Goal: Use online tool/utility: Utilize a website feature to perform a specific function

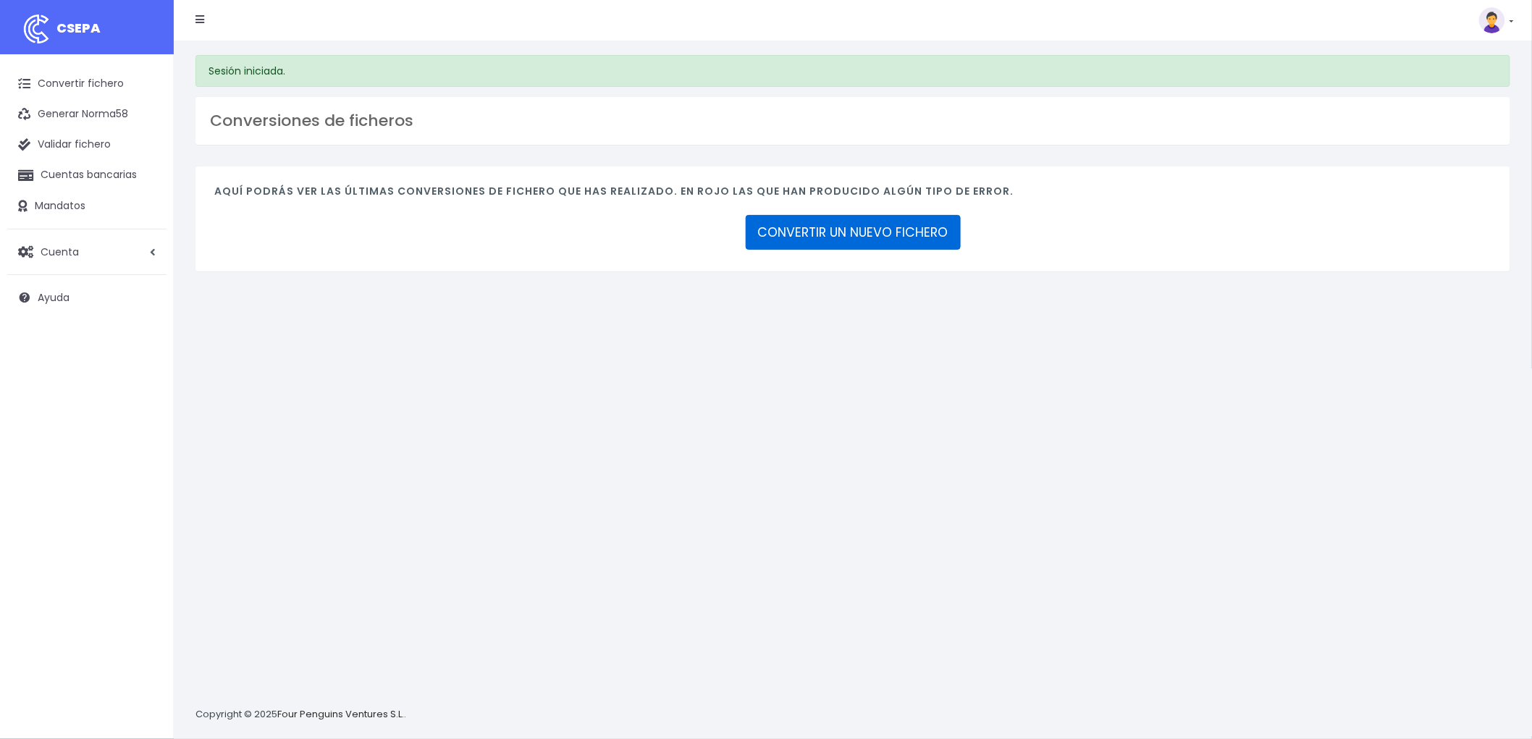
click at [872, 224] on link "CONVERTIR UN NUEVO FICHERO" at bounding box center [853, 232] width 215 height 35
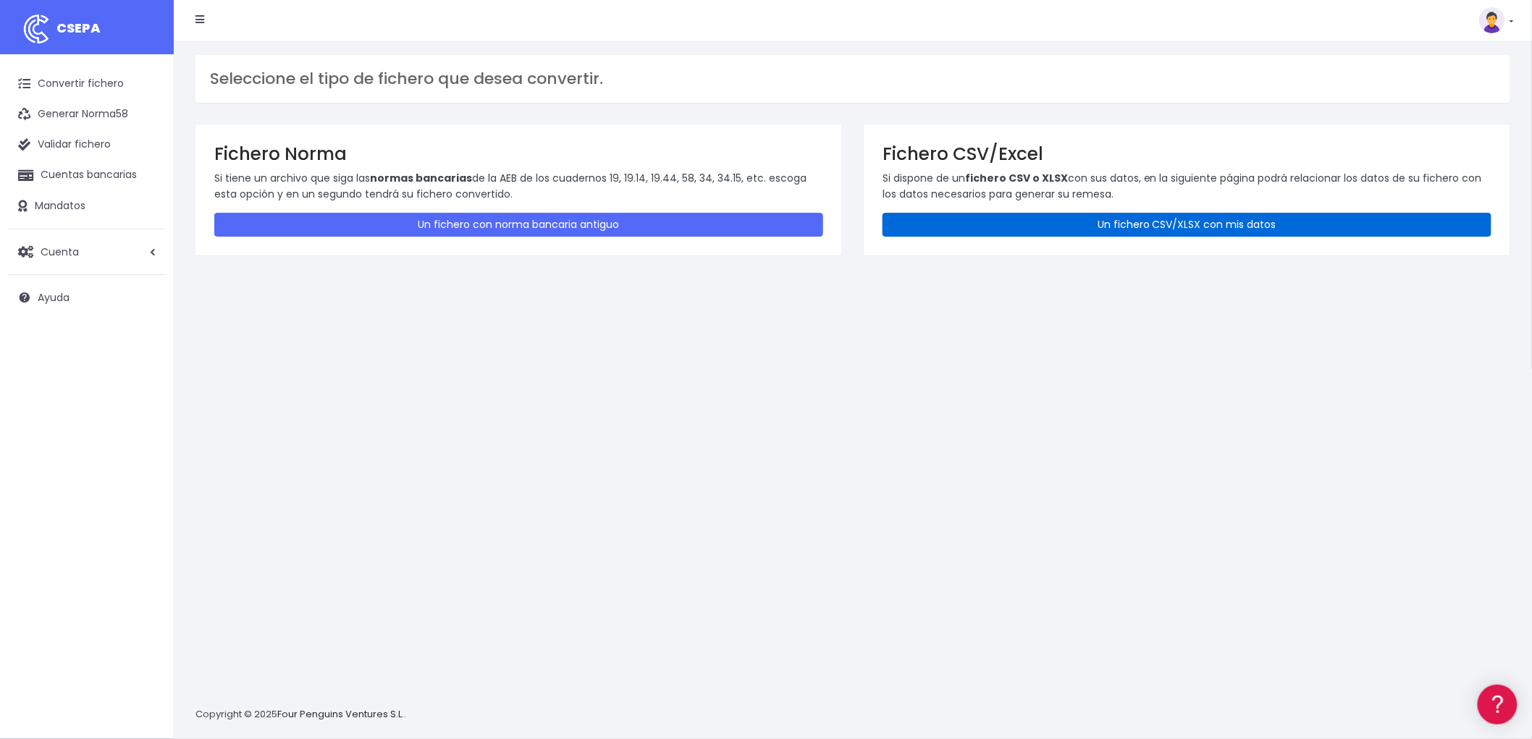
click at [1157, 216] on link "Un fichero CSV/XLSX con mis datos" at bounding box center [1186, 225] width 609 height 24
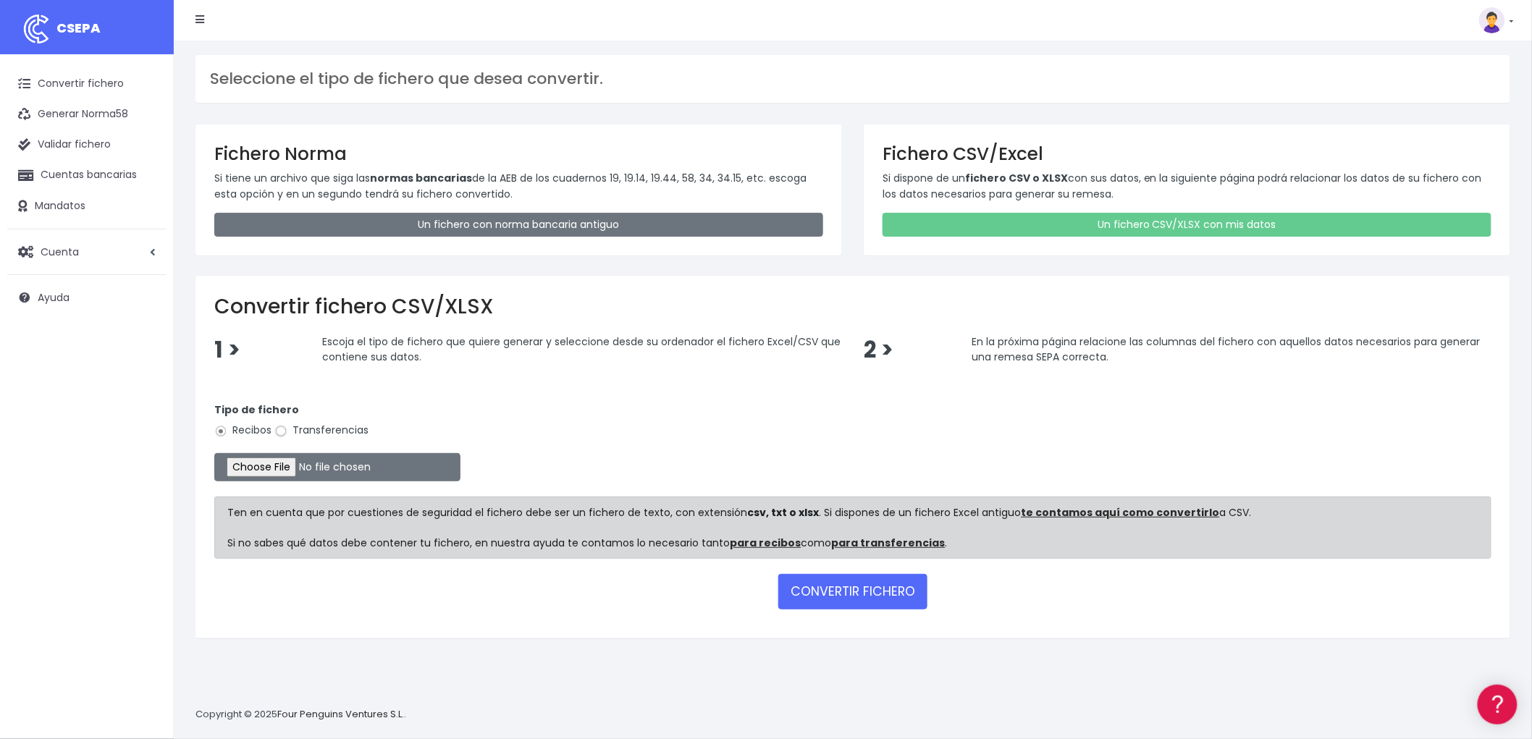
click at [284, 430] on input "Transferencias" at bounding box center [280, 431] width 13 height 13
radio input "true"
click at [292, 465] on input "file" at bounding box center [337, 467] width 246 height 28
type input "C:\fakepath\csv_to_sepa_2025-09-16_10-45-01.csv"
click at [845, 587] on button "CONVERTIR FICHERO" at bounding box center [852, 591] width 149 height 35
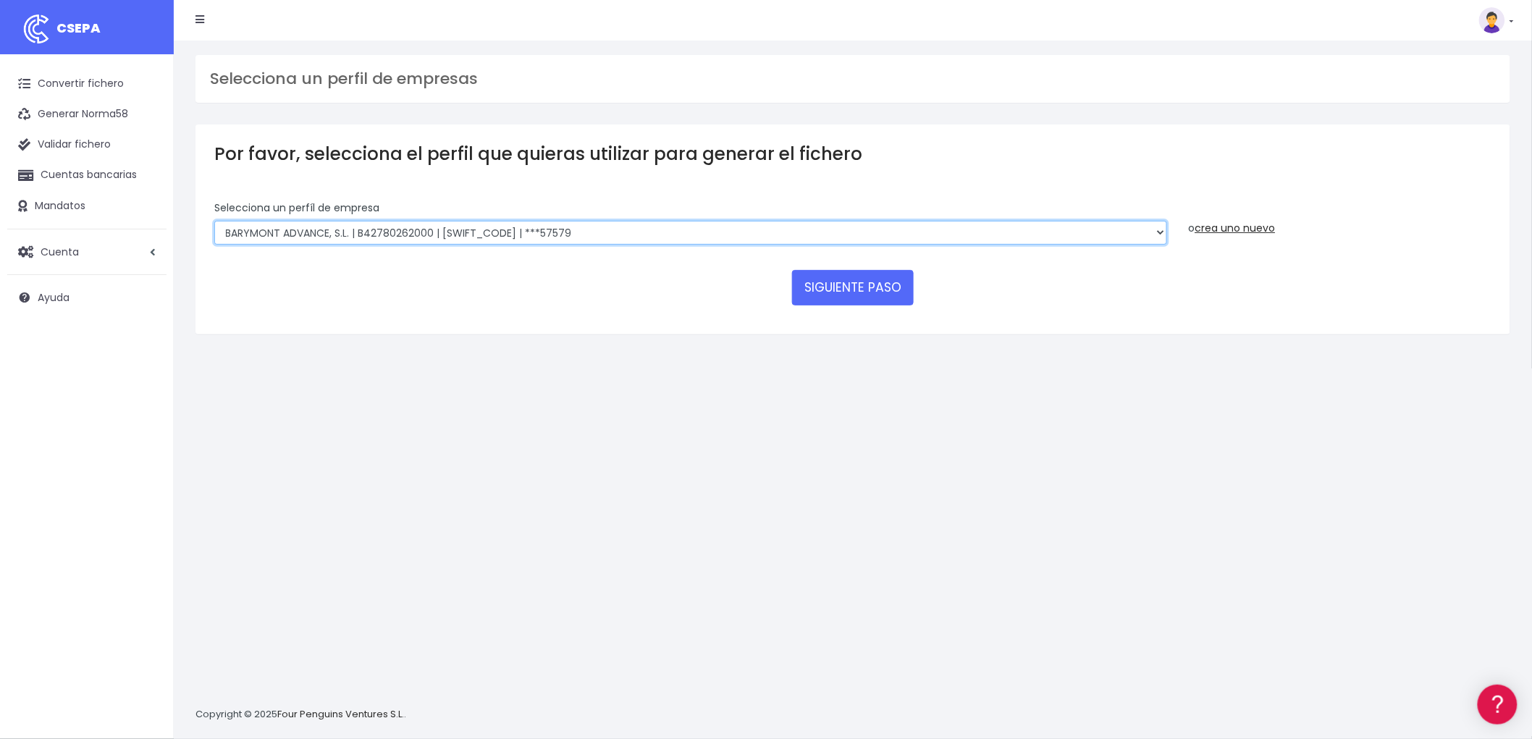
click at [1162, 236] on select "BARYMONT GO CORREDURIA DE SEGUROS, S.L. | B39829643000 | [SWIFT_CODE] | ***1487…" at bounding box center [690, 233] width 953 height 25
select select "1544"
click at [214, 221] on select "BARYMONT GO CORREDURIA DE SEGUROS, S.L. | B39829643000 | BSABESBBXXX | ***14878…" at bounding box center [690, 233] width 953 height 25
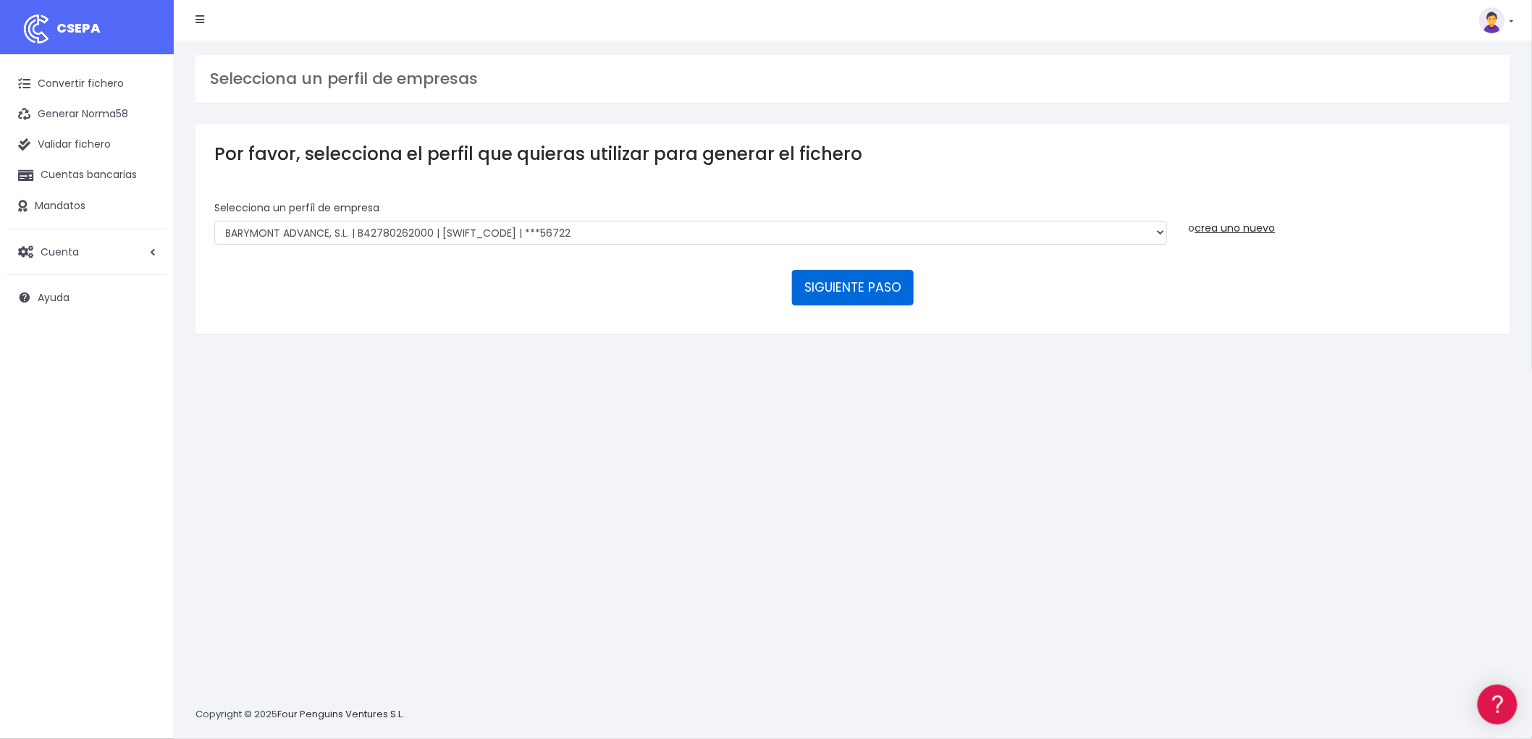
click at [878, 279] on button "SIGUIENTE PASO" at bounding box center [853, 287] width 122 height 35
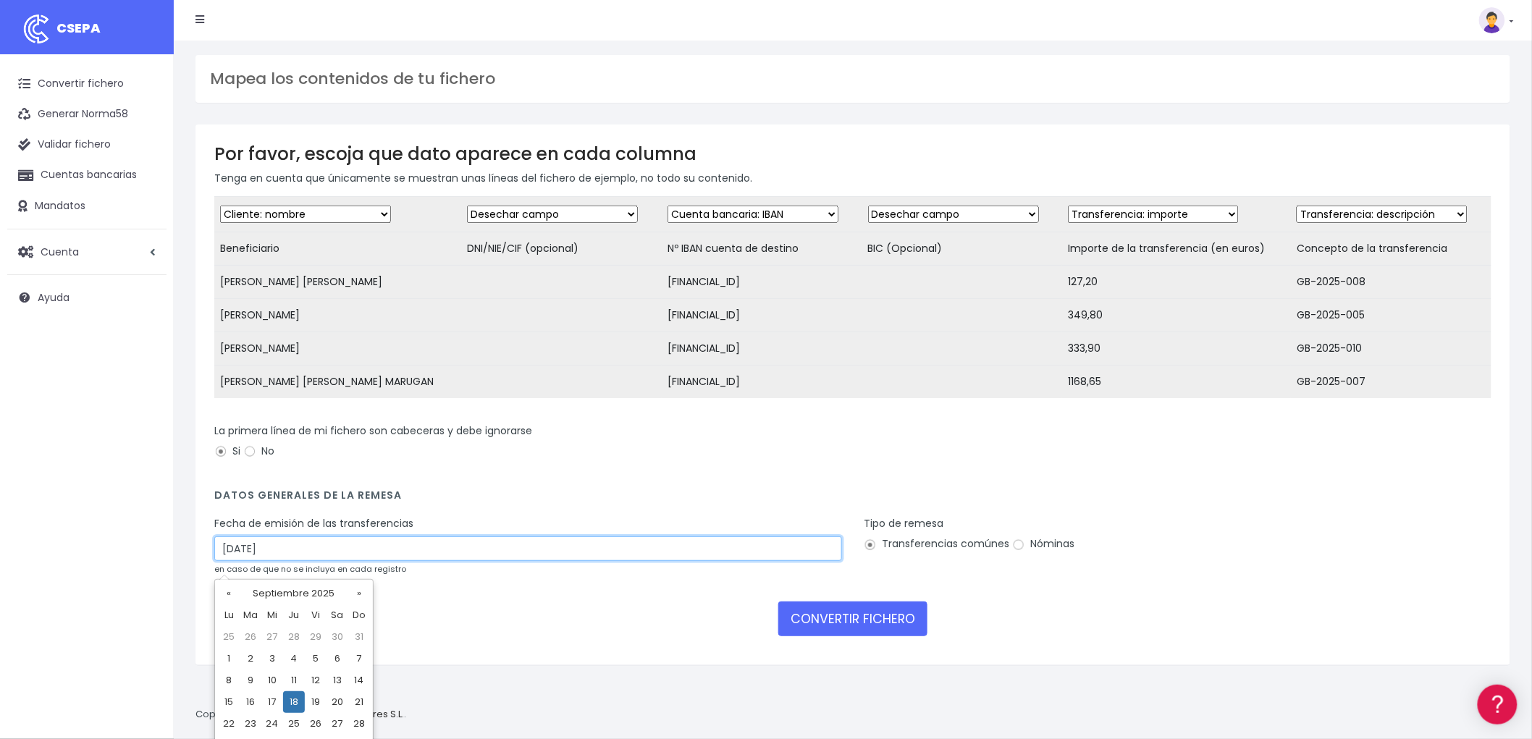
click at [442, 561] on input "18/09/2025" at bounding box center [528, 548] width 628 height 25
click at [246, 698] on td "16" at bounding box center [251, 702] width 22 height 22
type input "16/09/2025"
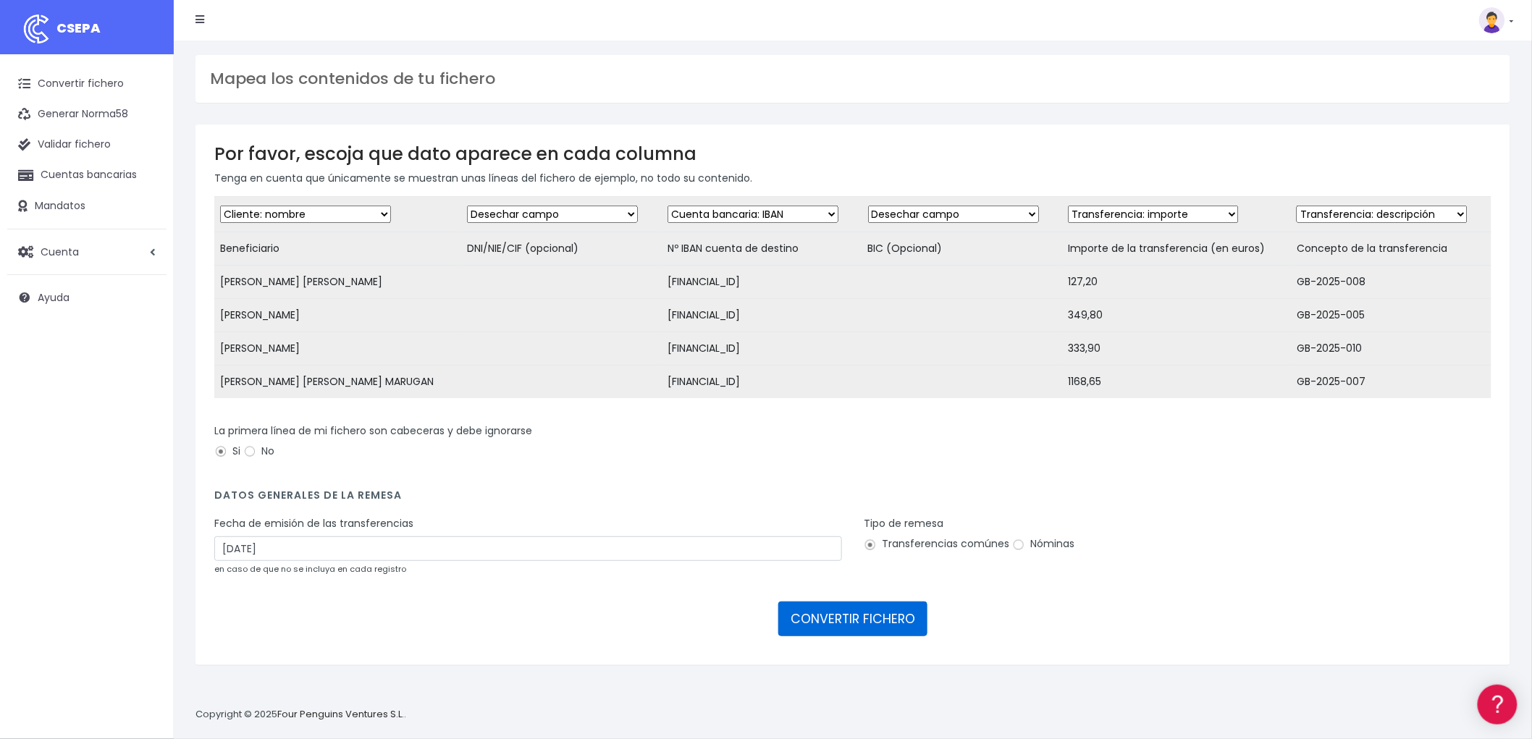
click at [864, 630] on button "CONVERTIR FICHERO" at bounding box center [852, 619] width 149 height 35
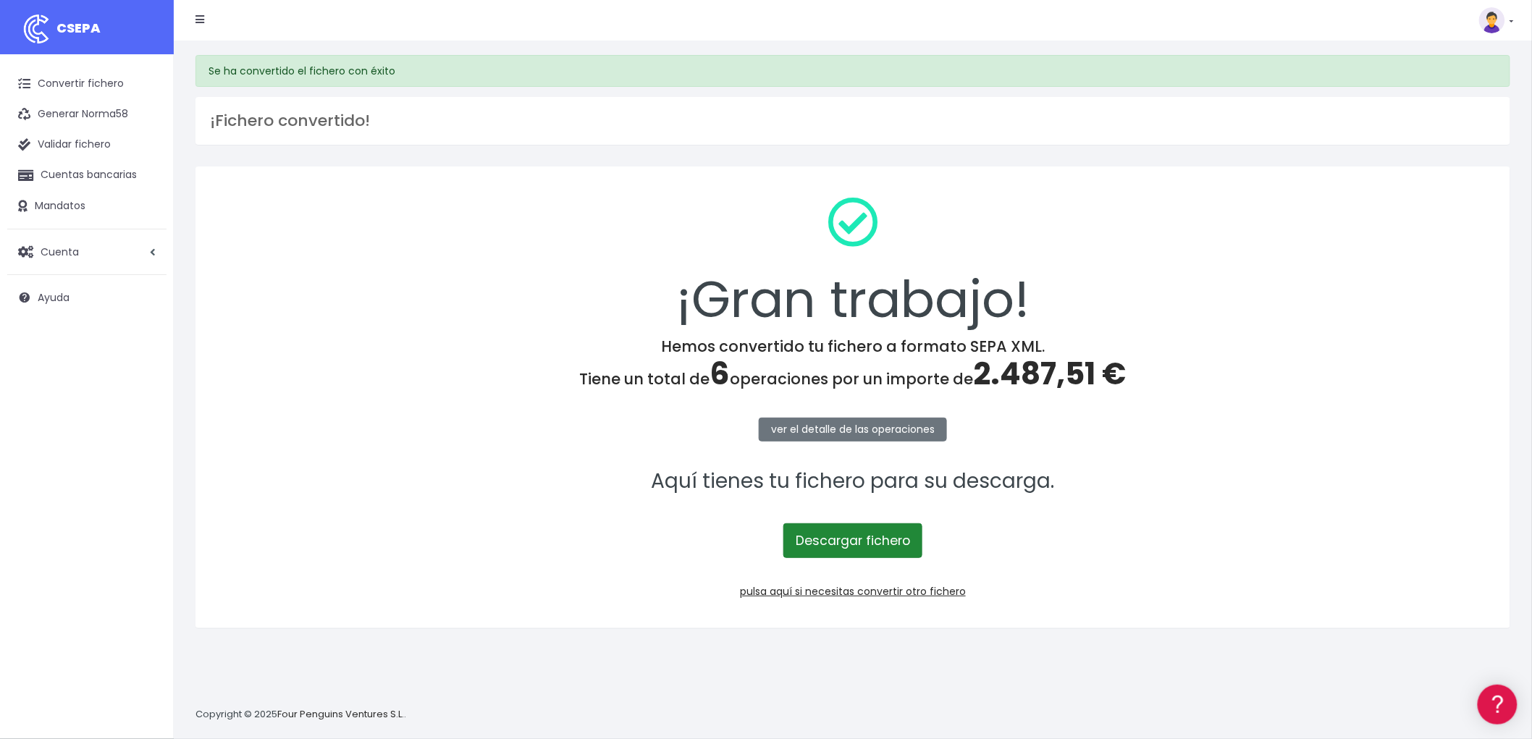
click at [899, 547] on link "Descargar fichero" at bounding box center [852, 540] width 139 height 35
click at [917, 589] on link "pulsa aquí si necesitas convertir otro fichero" at bounding box center [853, 591] width 226 height 14
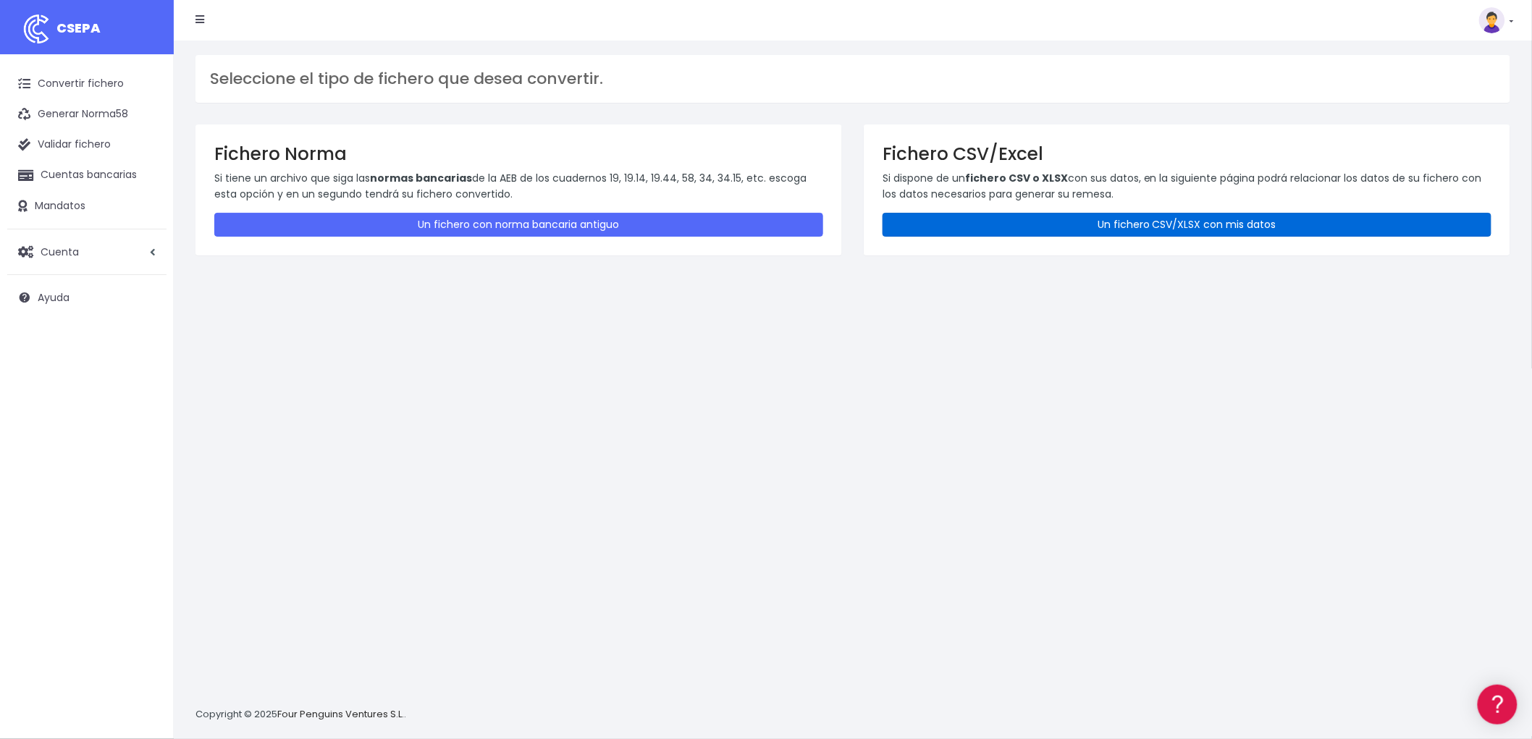
click at [1157, 216] on link "Un fichero CSV/XLSX con mis datos" at bounding box center [1186, 225] width 609 height 24
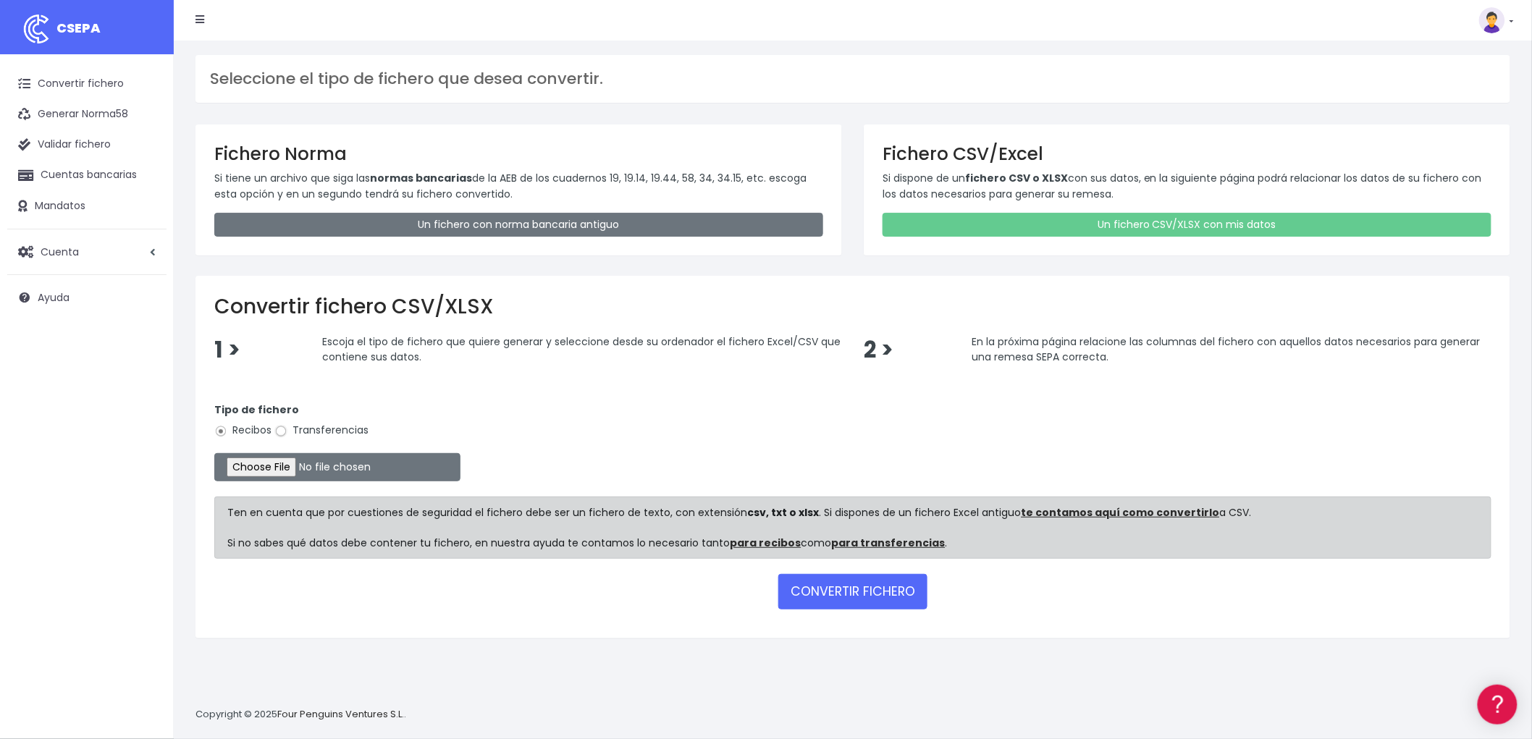
click at [283, 432] on input "Transferencias" at bounding box center [280, 431] width 13 height 13
radio input "true"
click at [270, 461] on input "file" at bounding box center [337, 467] width 246 height 28
type input "C:\fakepath\REMESA TRF ADV.csv"
click at [820, 583] on button "CONVERTIR FICHERO" at bounding box center [852, 591] width 149 height 35
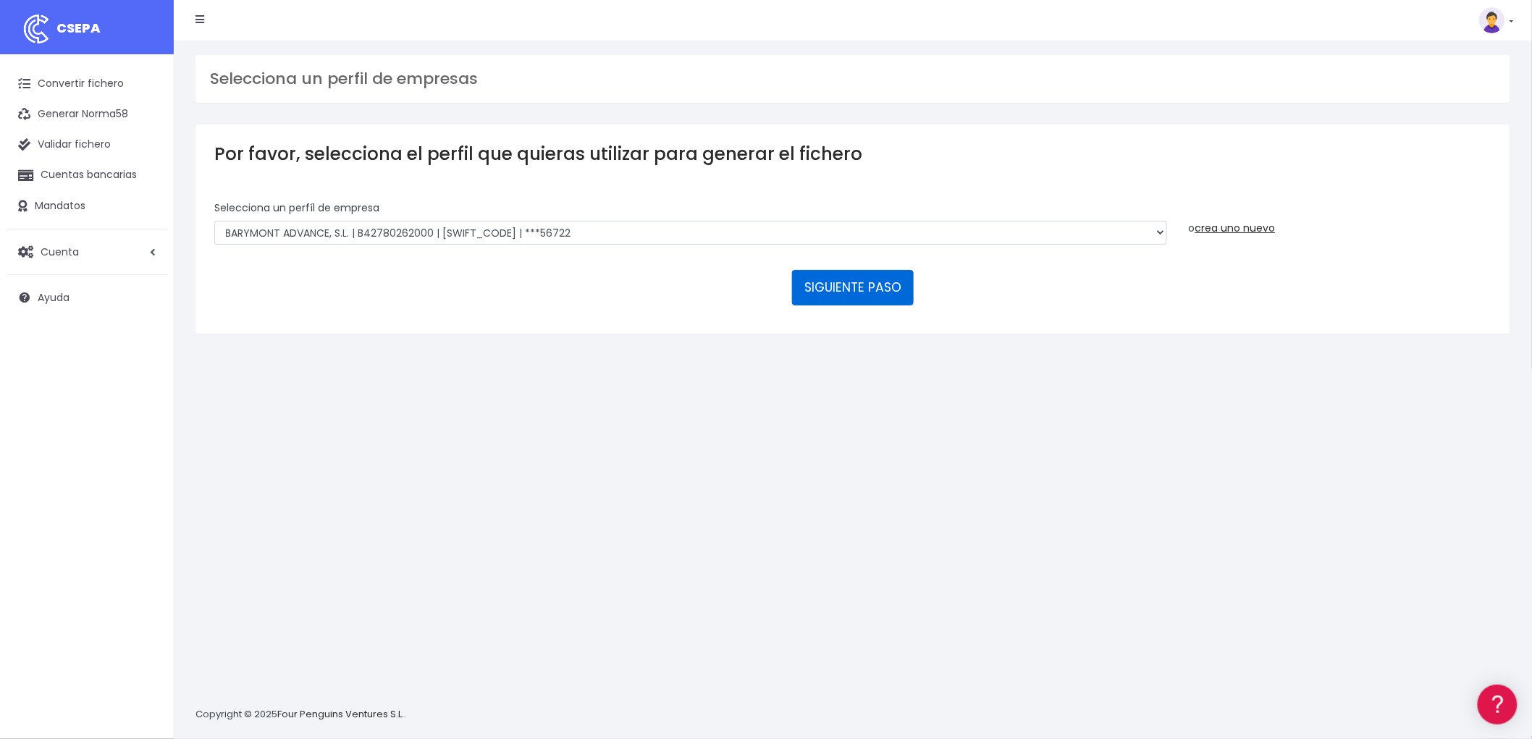
click at [869, 287] on button "SIGUIENTE PASO" at bounding box center [853, 287] width 122 height 35
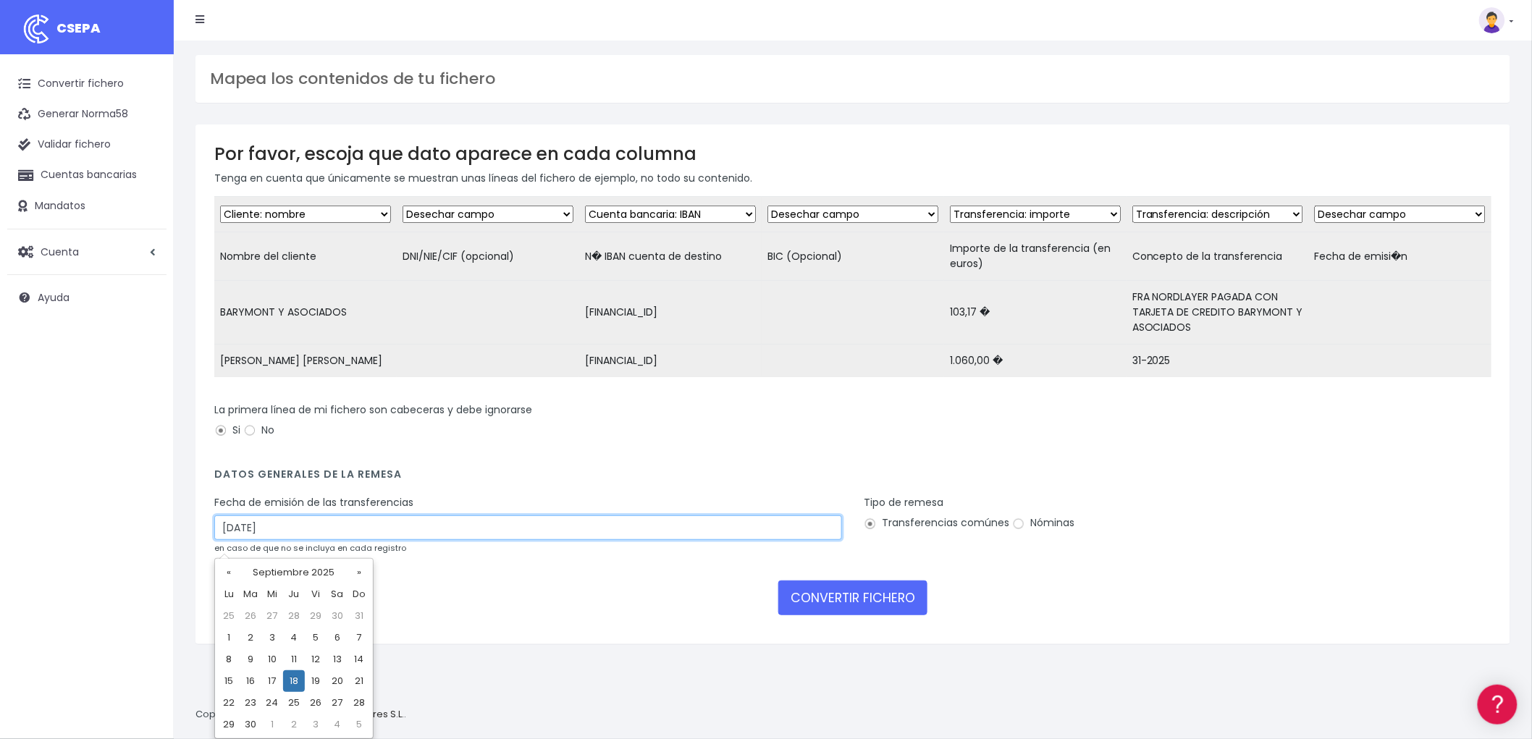
click at [321, 540] on input "18/09/2025" at bounding box center [528, 527] width 628 height 25
click at [249, 681] on td "16" at bounding box center [251, 681] width 22 height 22
type input "16/09/2025"
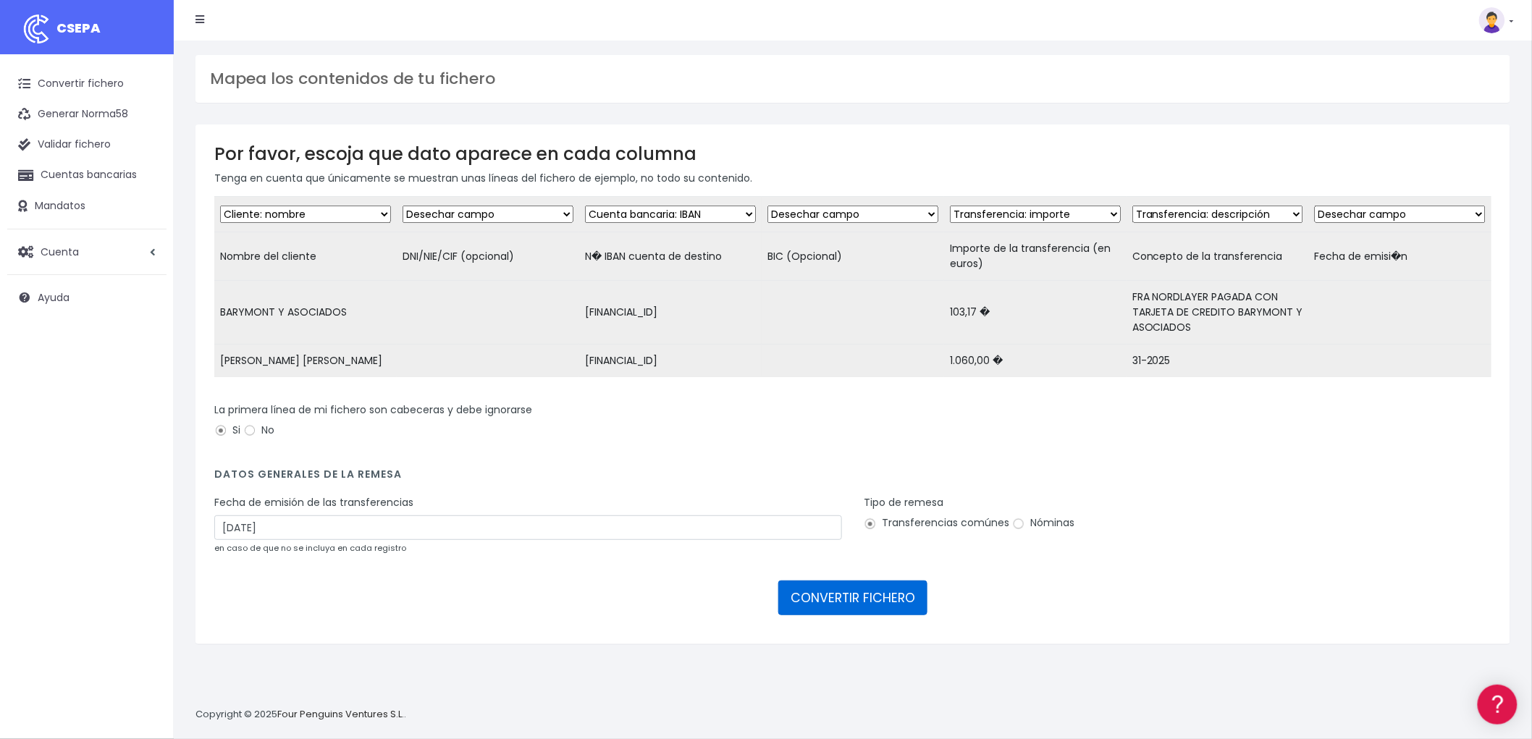
click at [874, 595] on button "CONVERTIR FICHERO" at bounding box center [852, 598] width 149 height 35
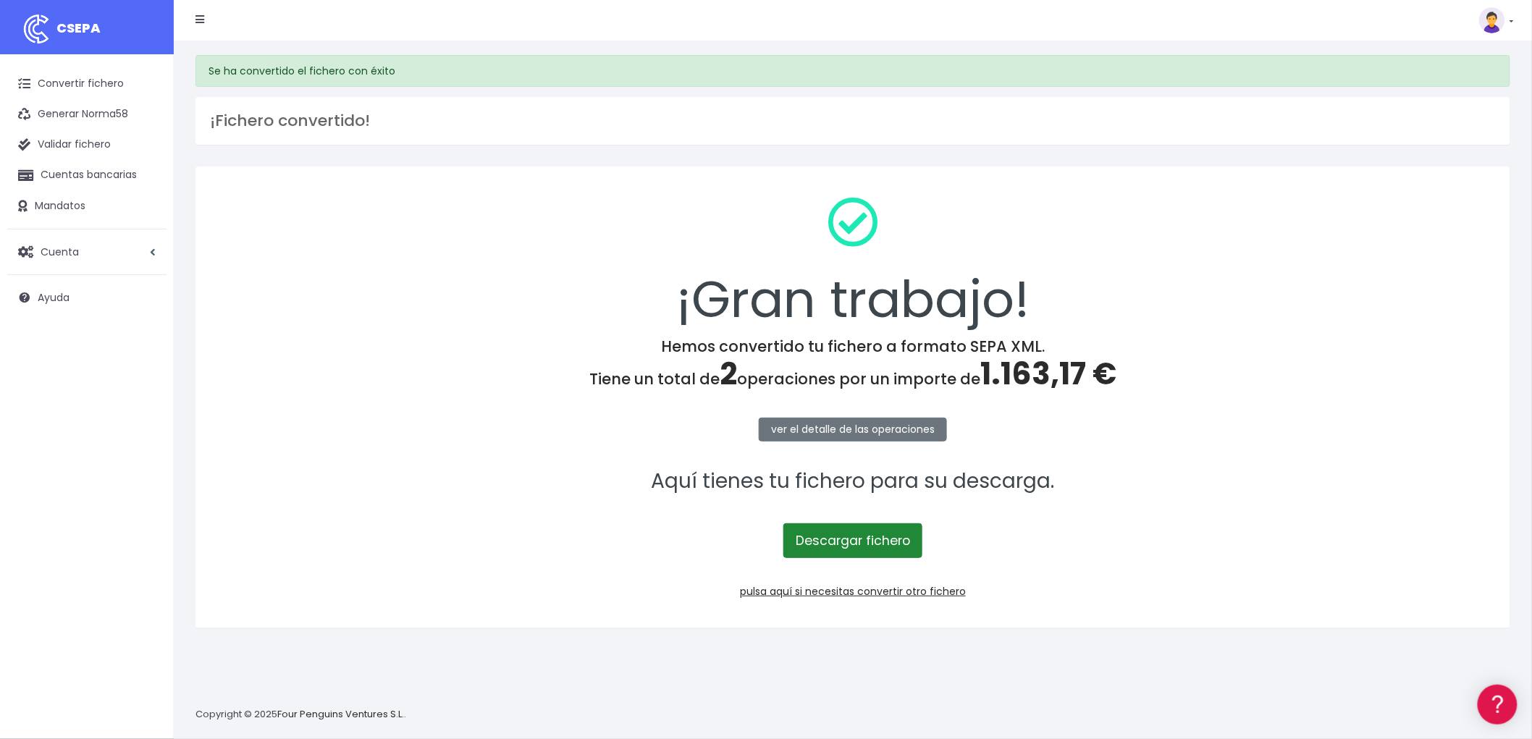
click at [827, 544] on link "Descargar fichero" at bounding box center [852, 540] width 139 height 35
click at [942, 595] on link "pulsa aquí si necesitas convertir otro fichero" at bounding box center [853, 591] width 226 height 14
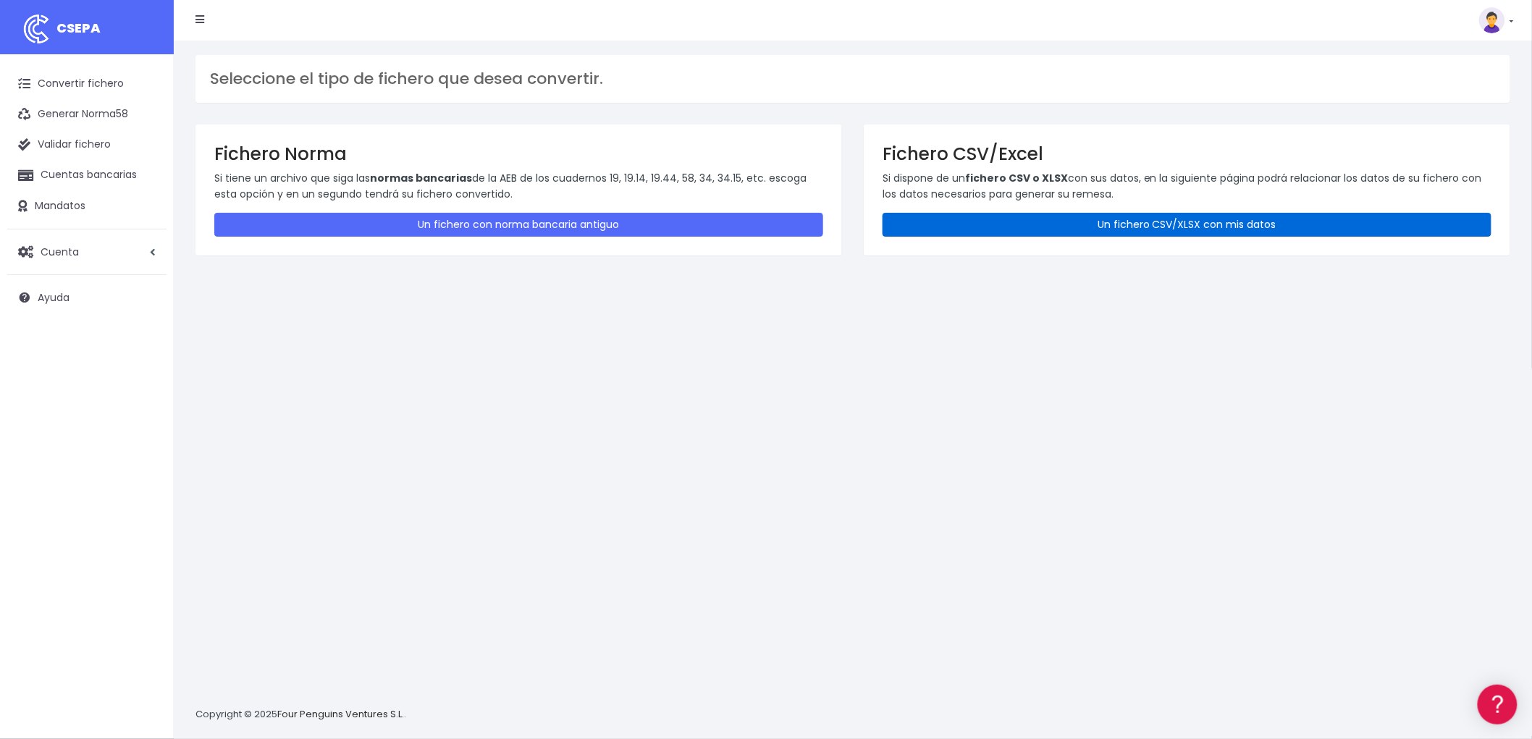
click at [1245, 234] on link "Un fichero CSV/XLSX con mis datos" at bounding box center [1186, 225] width 609 height 24
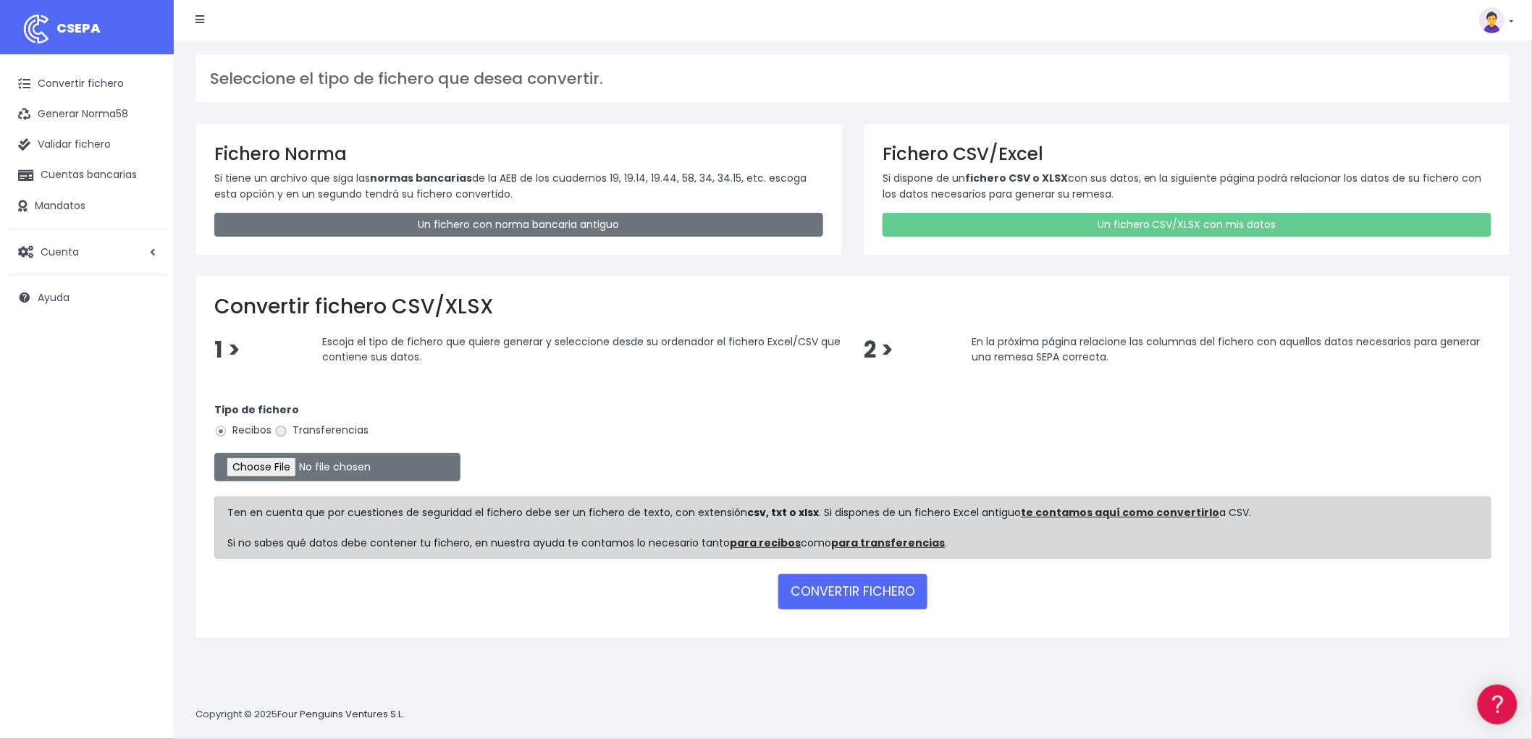
click at [284, 432] on input "Transferencias" at bounding box center [280, 431] width 13 height 13
radio input "true"
click at [295, 468] on input "file" at bounding box center [337, 467] width 246 height 28
type input "C:\fakepath\REMESA TRF BYA.csv"
click at [864, 599] on button "CONVERTIR FICHERO" at bounding box center [852, 591] width 149 height 35
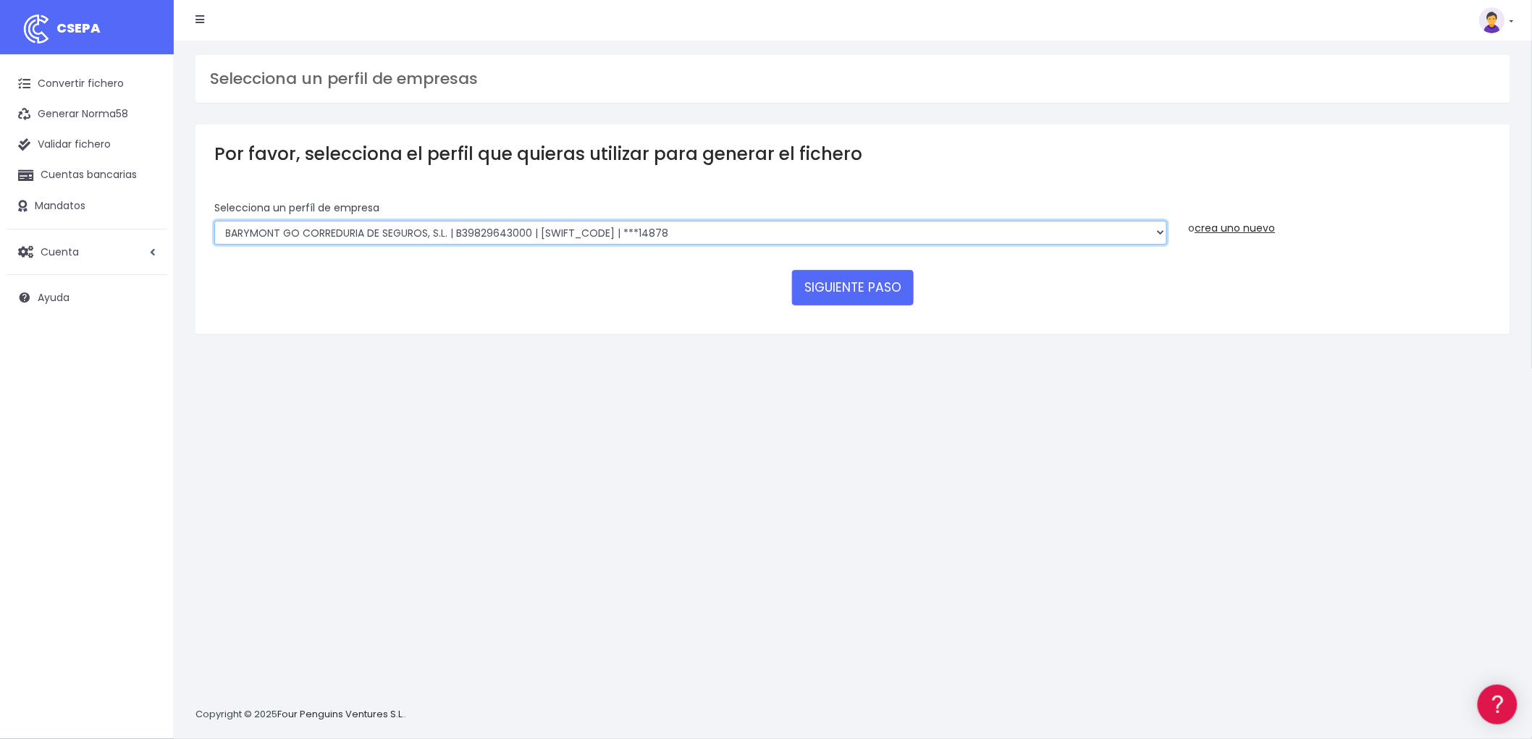
click at [1157, 240] on select "BARYMONT GO CORREDURIA DE SEGUROS, S.L. | B39829643000 | [SWIFT_CODE] | ***1487…" at bounding box center [690, 233] width 953 height 25
select select "1549"
click at [214, 221] on select "BARYMONT GO CORREDURIA DE SEGUROS, S.L. | B39829643000 | [SWIFT_CODE] | ***1487…" at bounding box center [690, 233] width 953 height 25
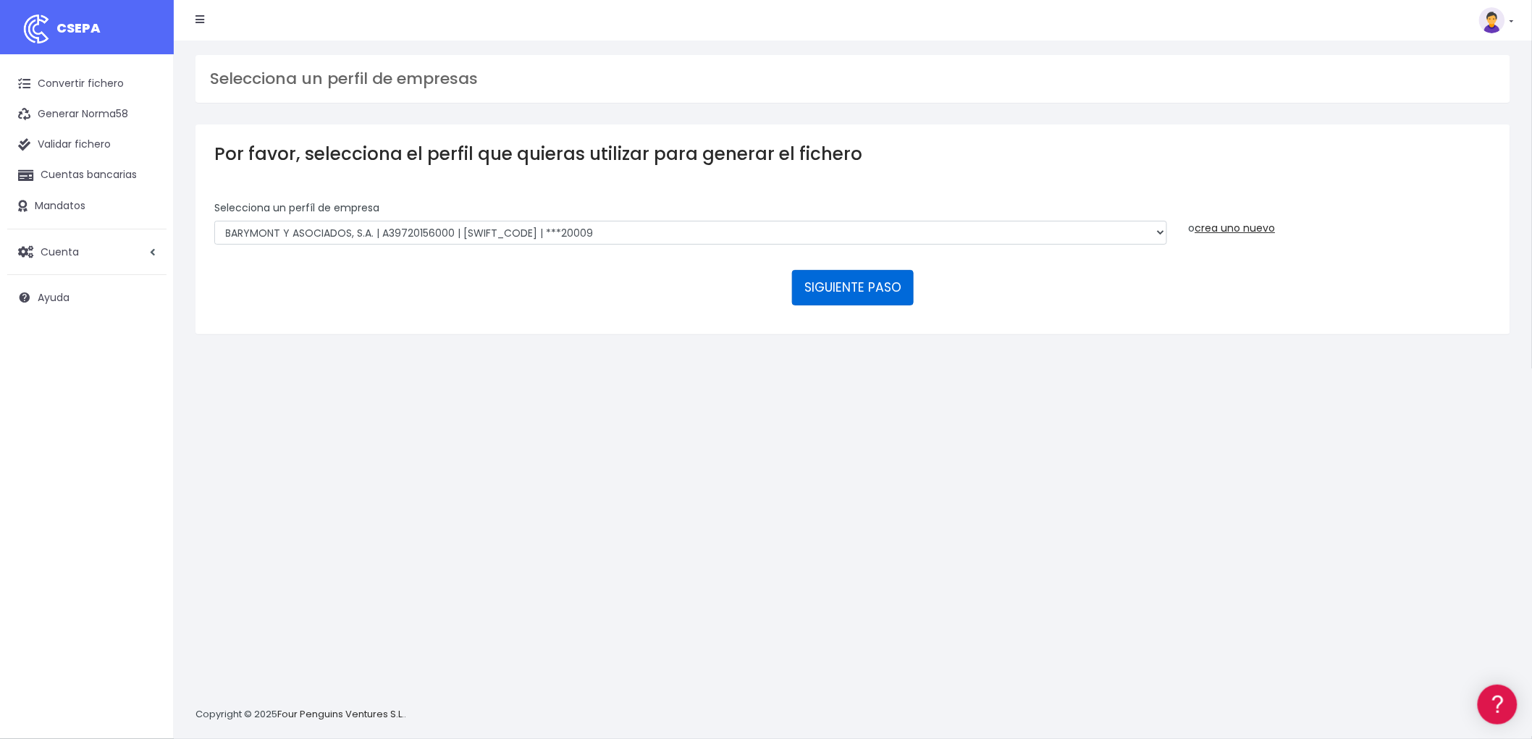
click at [837, 284] on button "SIGUIENTE PASO" at bounding box center [853, 287] width 122 height 35
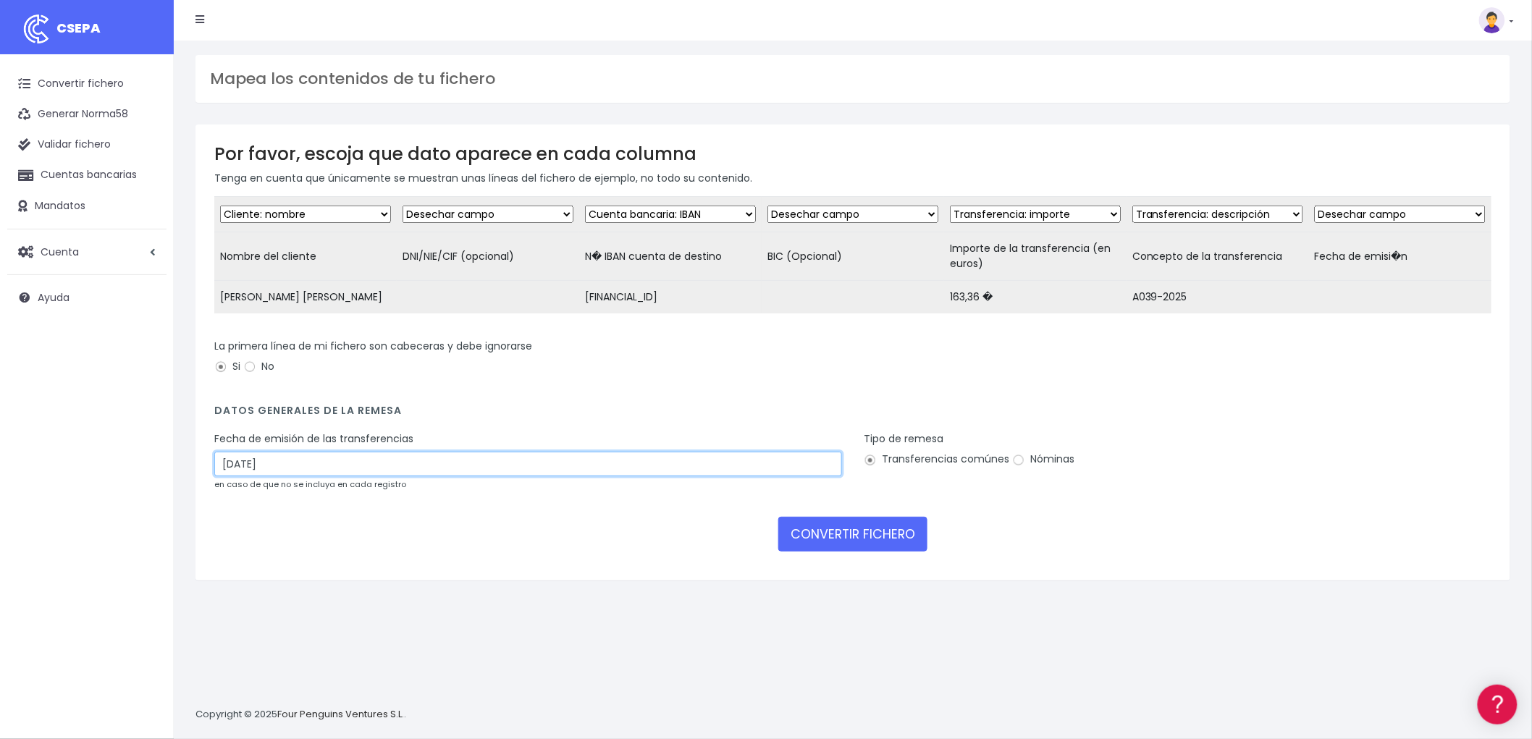
click at [316, 476] on input "18/09/2025" at bounding box center [528, 464] width 628 height 25
click at [246, 615] on td "16" at bounding box center [251, 618] width 22 height 22
type input "16/09/2025"
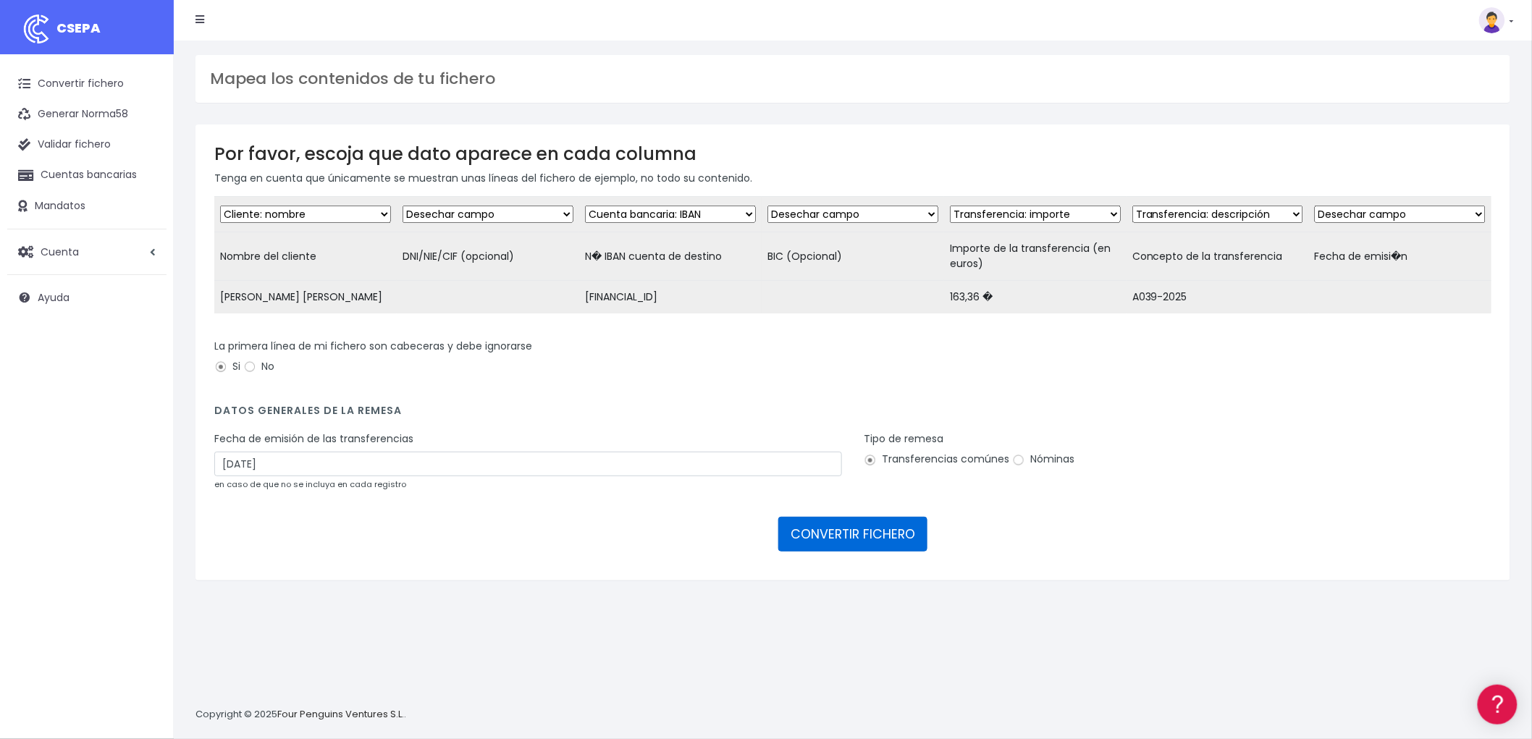
click at [871, 545] on button "CONVERTIR FICHERO" at bounding box center [852, 534] width 149 height 35
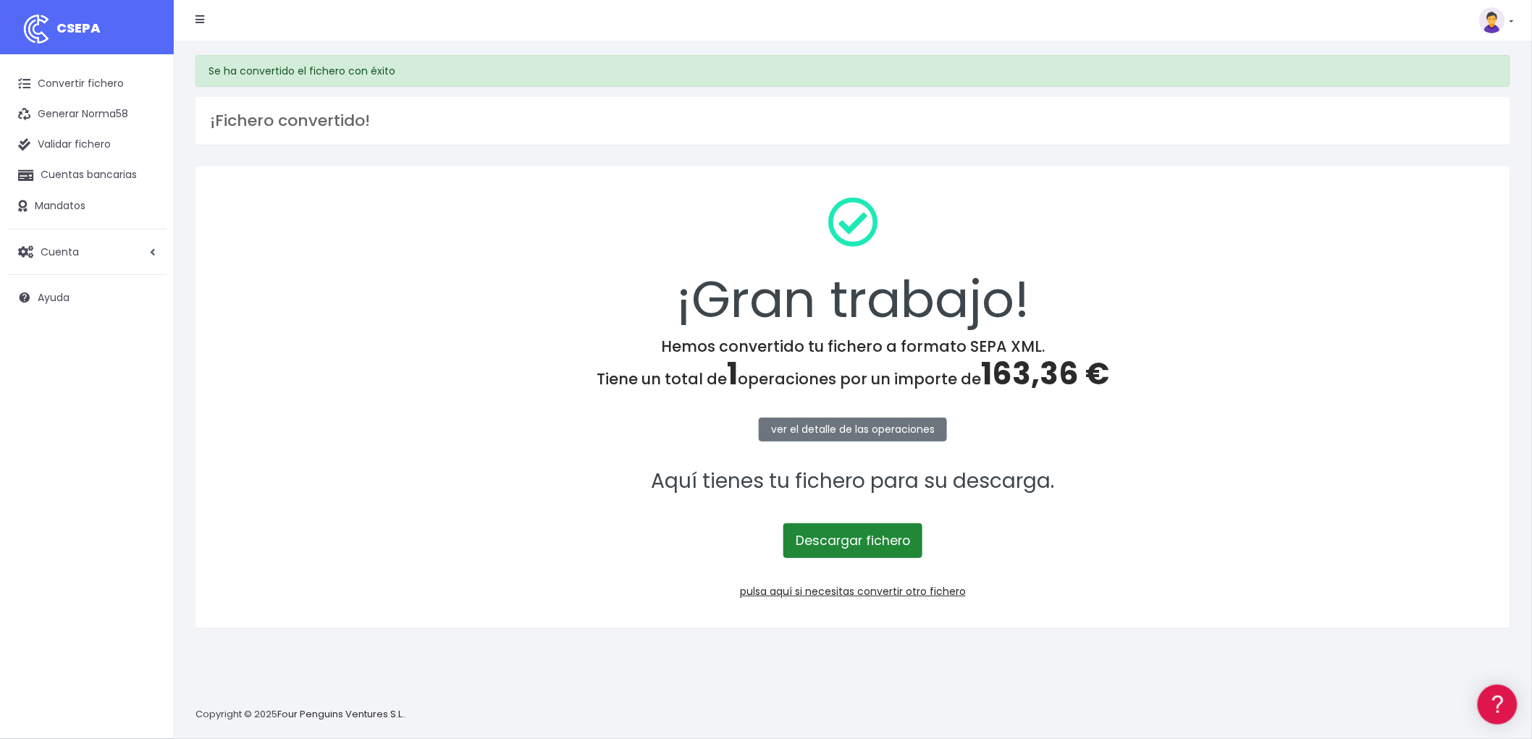
click at [871, 538] on link "Descargar fichero" at bounding box center [852, 540] width 139 height 35
